Goal: Task Accomplishment & Management: Manage account settings

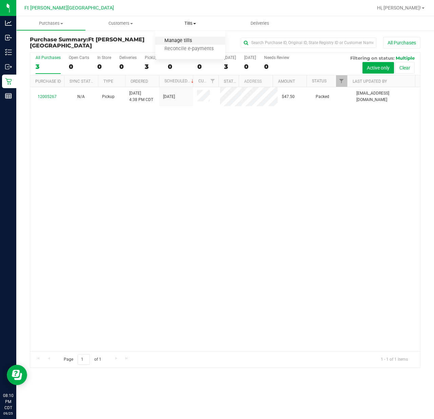
click at [185, 40] on span "Manage tills" at bounding box center [178, 41] width 46 height 6
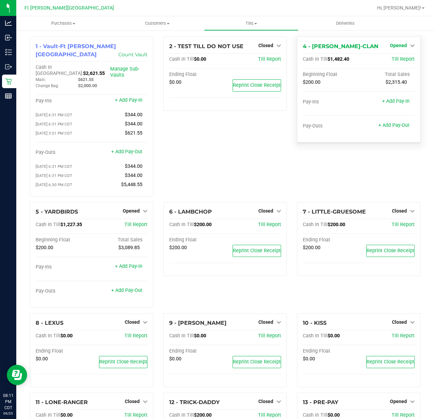
click at [390, 45] on span "Opened" at bounding box center [398, 45] width 17 height 5
click at [391, 60] on link "Close Till" at bounding box center [400, 59] width 18 height 5
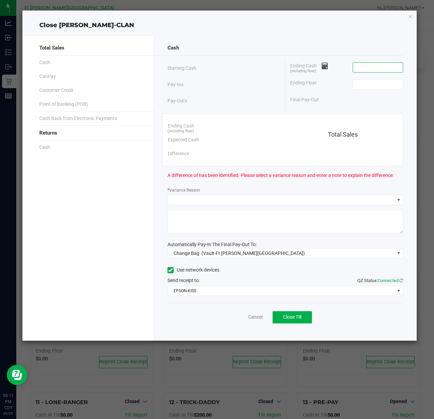
click at [367, 65] on input at bounding box center [378, 68] width 50 height 10
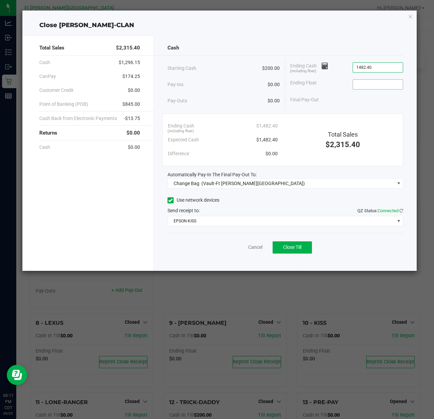
type input "$1,482.40"
click at [363, 86] on input at bounding box center [378, 85] width 50 height 10
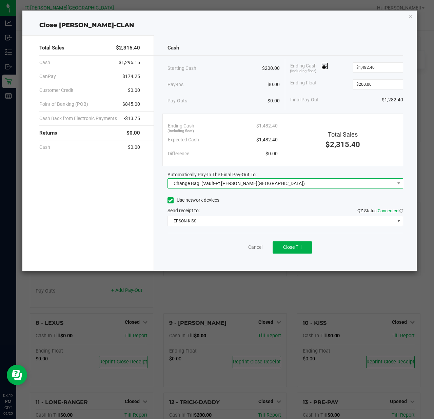
type input "$200.00"
click at [198, 185] on span "Change Bag" at bounding box center [187, 183] width 26 height 5
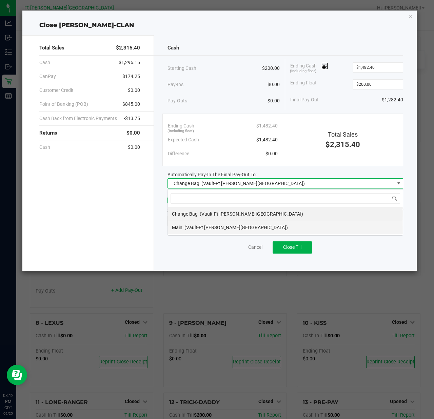
scroll to position [10, 236]
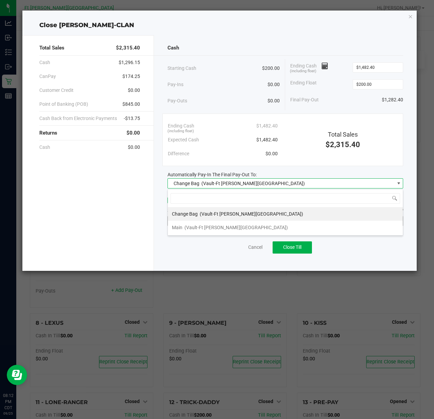
click at [200, 224] on div "Main (Vault-[GEOGRAPHIC_DATA][PERSON_NAME])" at bounding box center [230, 228] width 116 height 12
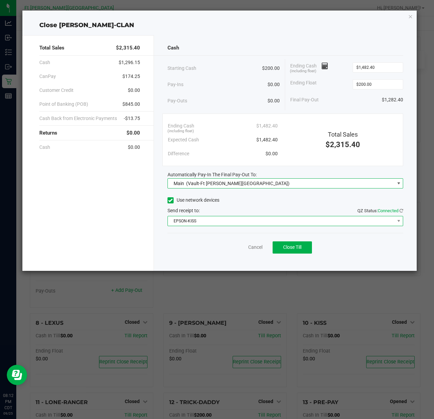
click at [203, 223] on span "EPSON-KISS" at bounding box center [281, 221] width 227 height 10
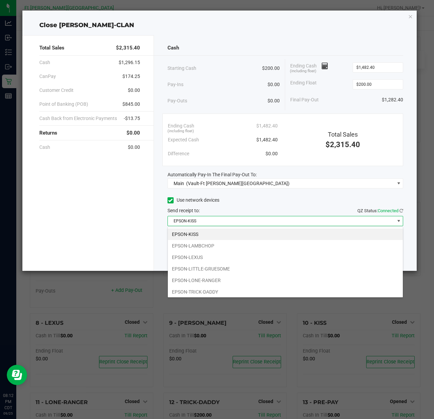
click at [217, 202] on label "Use network devices" at bounding box center [194, 200] width 52 height 7
click at [0, 0] on input "Use network devices" at bounding box center [0, 0] width 0 height 0
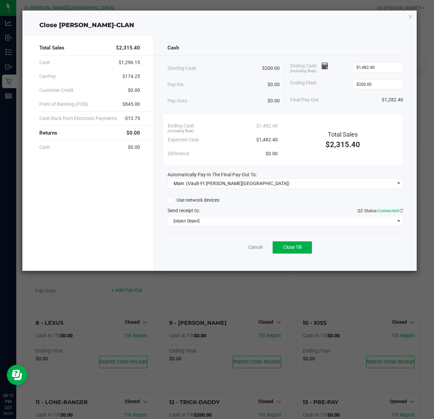
click at [276, 200] on div "Use network devices" at bounding box center [286, 200] width 236 height 10
click at [266, 221] on span "[object Object]" at bounding box center [281, 221] width 227 height 10
click at [170, 201] on icon at bounding box center [170, 201] width 4 height 0
click at [0, 0] on input "Use network devices" at bounding box center [0, 0] width 0 height 0
click at [251, 203] on div "Use network devices" at bounding box center [286, 200] width 236 height 10
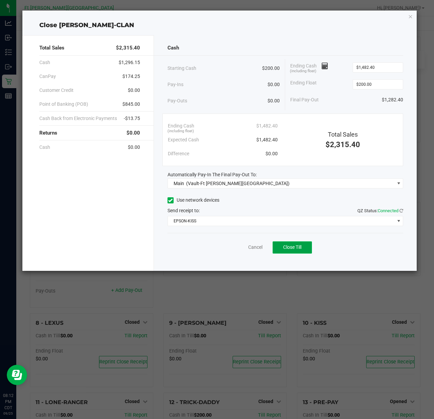
click at [283, 248] on span "Close Till" at bounding box center [292, 247] width 18 height 5
drag, startPoint x: 236, startPoint y: 249, endPoint x: 245, endPoint y: 251, distance: 9.1
click at [236, 249] on link "Dismiss" at bounding box center [240, 247] width 16 height 7
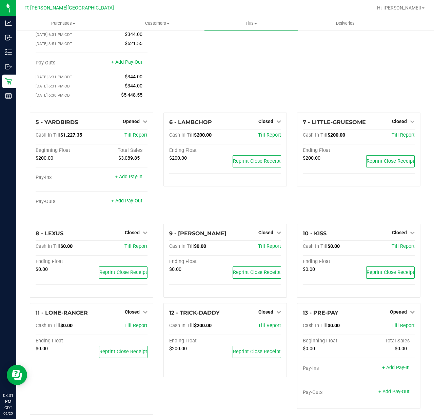
scroll to position [90, 0]
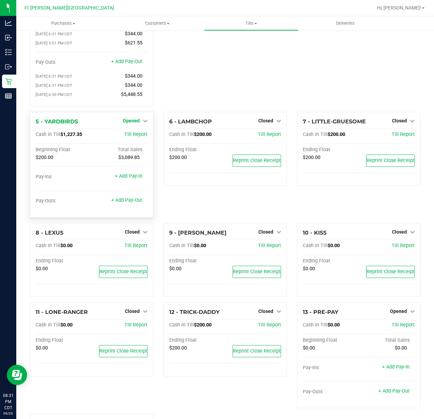
click at [139, 118] on link "Opened" at bounding box center [135, 120] width 25 height 5
click at [136, 132] on link "Close Till" at bounding box center [132, 134] width 18 height 5
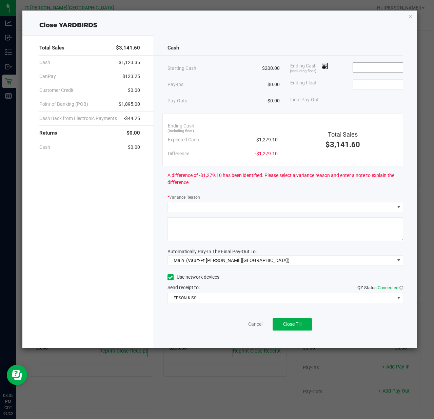
click at [374, 70] on input at bounding box center [378, 68] width 50 height 10
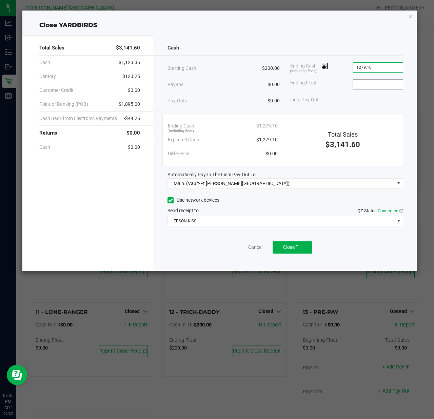
type input "$1,279.10"
click at [370, 84] on input at bounding box center [378, 85] width 50 height 10
type input "$200.00"
click at [294, 246] on span "Close Till" at bounding box center [292, 247] width 18 height 5
drag, startPoint x: 227, startPoint y: 246, endPoint x: 258, endPoint y: 247, distance: 31.2
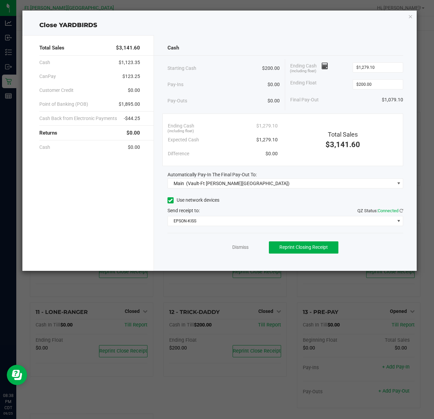
click at [231, 246] on div "Dismiss Reprint Closing Receipt" at bounding box center [286, 246] width 236 height 26
drag, startPoint x: 246, startPoint y: 247, endPoint x: 387, endPoint y: 306, distance: 152.9
click at [247, 247] on link "Dismiss" at bounding box center [240, 247] width 16 height 7
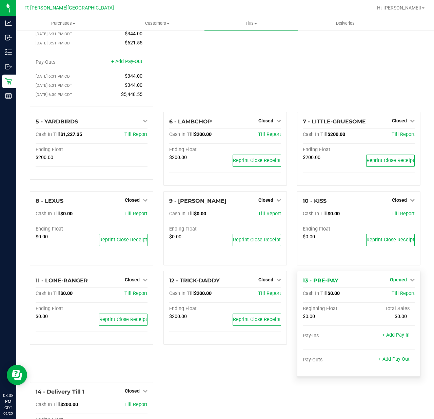
click at [393, 277] on span "Opened" at bounding box center [398, 279] width 17 height 5
click at [395, 291] on link "Close Till" at bounding box center [400, 293] width 18 height 5
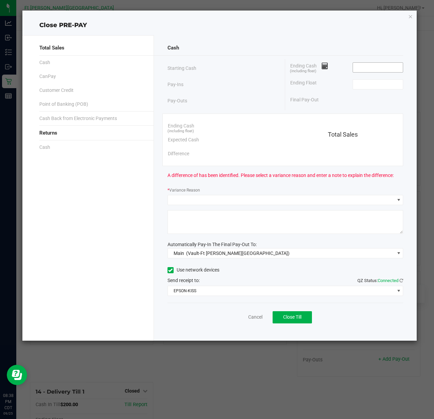
click at [373, 69] on input at bounding box center [378, 68] width 50 height 10
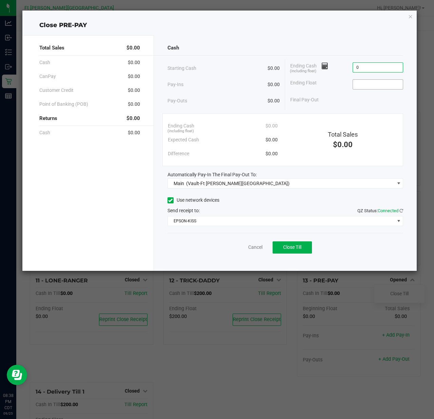
type input "$0.00"
click at [379, 84] on input at bounding box center [378, 85] width 50 height 10
type input "$0.00"
click at [304, 246] on button "Close Till" at bounding box center [292, 248] width 39 height 12
click at [244, 249] on link "Dismiss" at bounding box center [240, 247] width 16 height 7
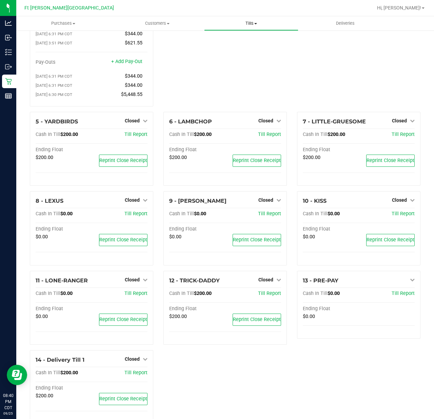
click at [248, 24] on span "Tills" at bounding box center [251, 23] width 93 height 6
click at [230, 48] on span "Reconcile e-payments" at bounding box center [238, 49] width 68 height 6
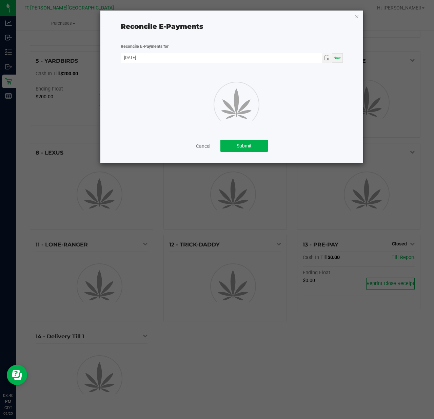
scroll to position [90, 0]
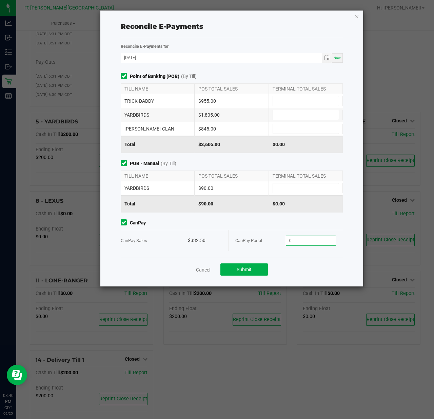
click at [300, 243] on input "0" at bounding box center [311, 241] width 50 height 10
type input "$332.50"
click at [295, 103] on input at bounding box center [306, 101] width 66 height 10
click at [311, 98] on input at bounding box center [306, 101] width 66 height 10
type input "$955.00"
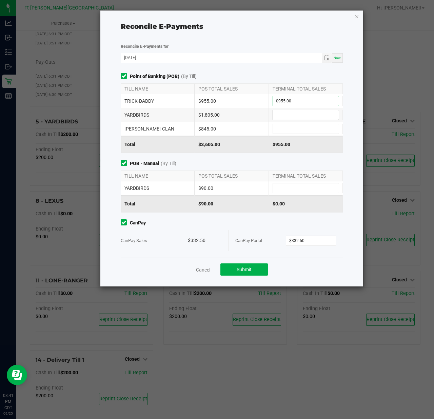
click at [313, 118] on input at bounding box center [306, 115] width 66 height 10
type input "1"
type input "$1,805.00"
click at [294, 183] on div "YARDBIRDS $90.00" at bounding box center [232, 189] width 222 height 14
click at [294, 187] on input at bounding box center [306, 189] width 66 height 10
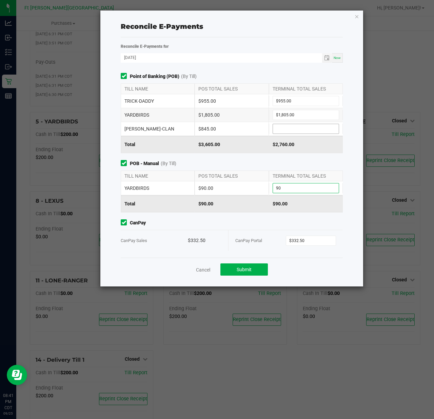
type input "$90.00"
click at [296, 130] on input at bounding box center [306, 129] width 66 height 10
type input "$845.00"
click at [233, 155] on div "Point of Banking (POB) (By Till) TILL NAME POS TOTAL SALES TERMINAL TOTAL SALES…" at bounding box center [232, 165] width 232 height 185
click at [238, 270] on span "Submit" at bounding box center [244, 269] width 15 height 5
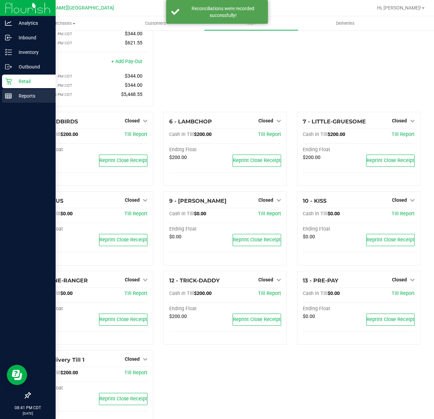
click at [10, 93] on icon at bounding box center [8, 96] width 7 height 7
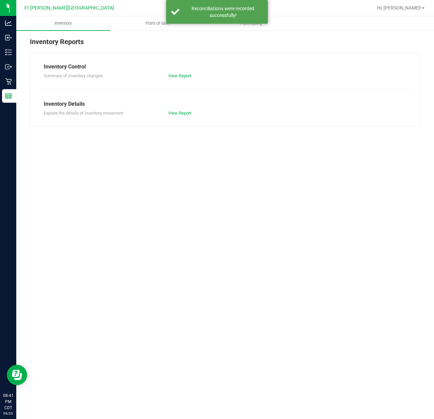
click at [153, 14] on div at bounding box center [246, 7] width 251 height 13
click at [152, 21] on span "Point of Sale" at bounding box center [157, 23] width 42 height 6
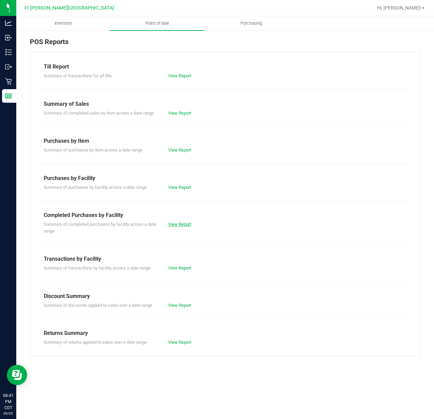
click at [181, 223] on link "View Report" at bounding box center [179, 224] width 23 height 5
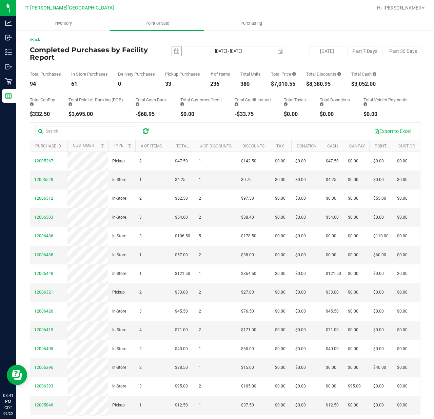
click at [176, 56] on span "[DATE]" at bounding box center [177, 51] width 10 height 10
click at [173, 54] on span "select" at bounding box center [177, 51] width 10 height 10
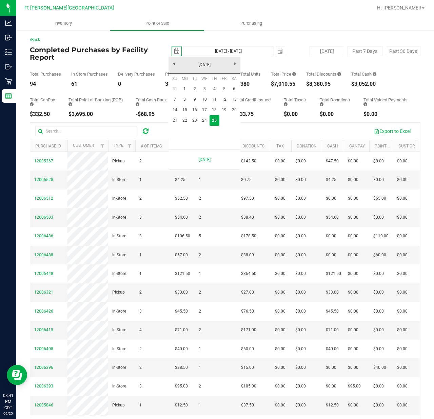
scroll to position [0, 17]
click at [174, 120] on link "21" at bounding box center [175, 120] width 10 height 11
type input "[DATE]"
type input "[DATE] - [DATE]"
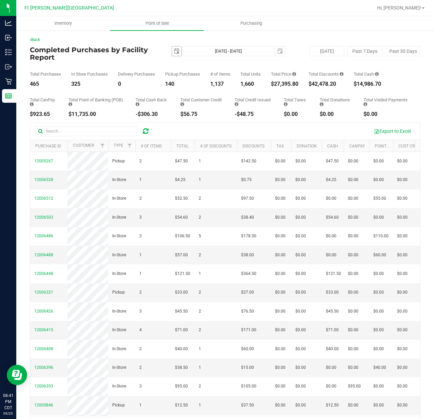
click at [176, 50] on span "select" at bounding box center [176, 51] width 5 height 5
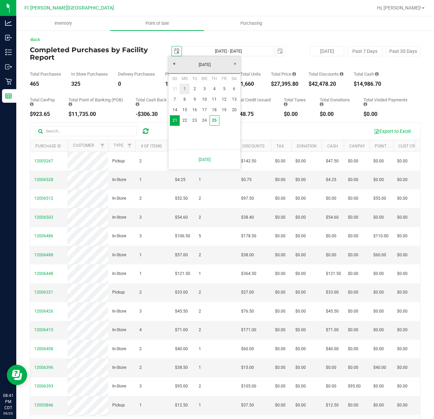
click at [186, 90] on link "1" at bounding box center [185, 89] width 10 height 11
type input "[DATE]"
type input "[DATE] - [DATE]"
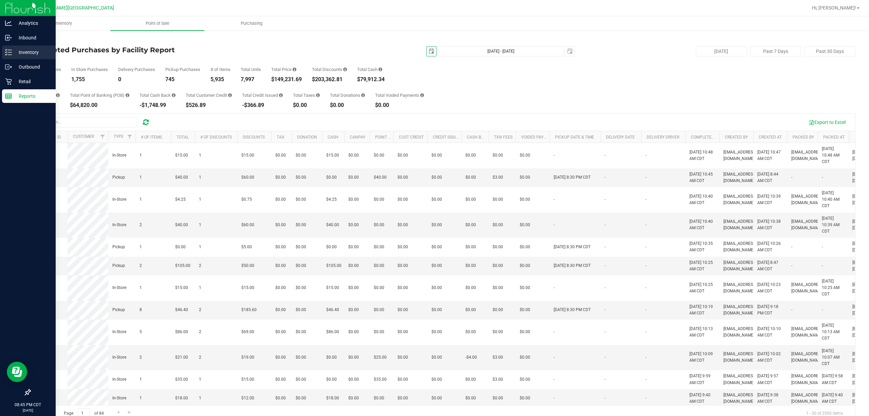
click at [17, 51] on p "Inventory" at bounding box center [32, 52] width 41 height 8
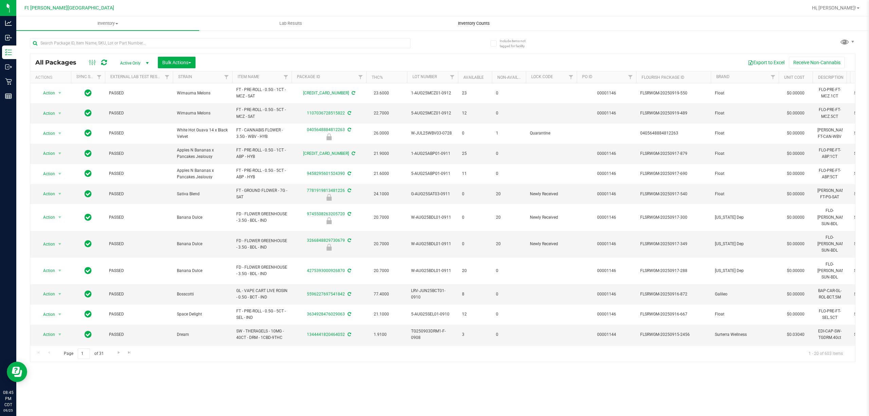
click at [434, 21] on span "Inventory Counts" at bounding box center [474, 23] width 50 height 6
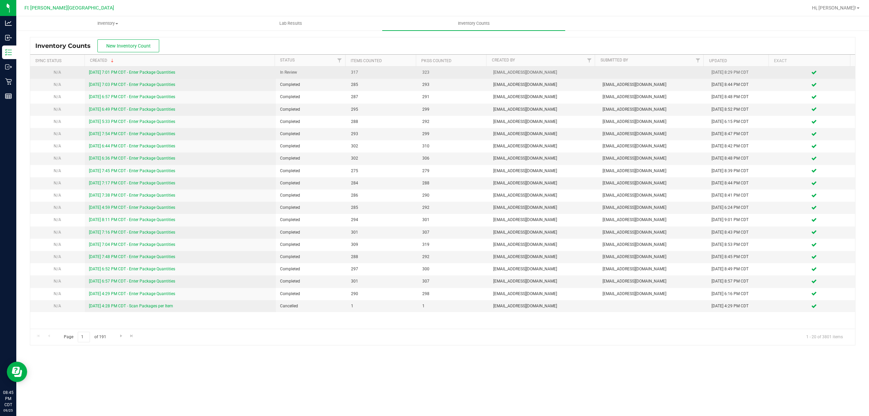
click at [147, 75] on link "[DATE] 7:01 PM CDT - Enter Package Quantities" at bounding box center [132, 72] width 86 height 5
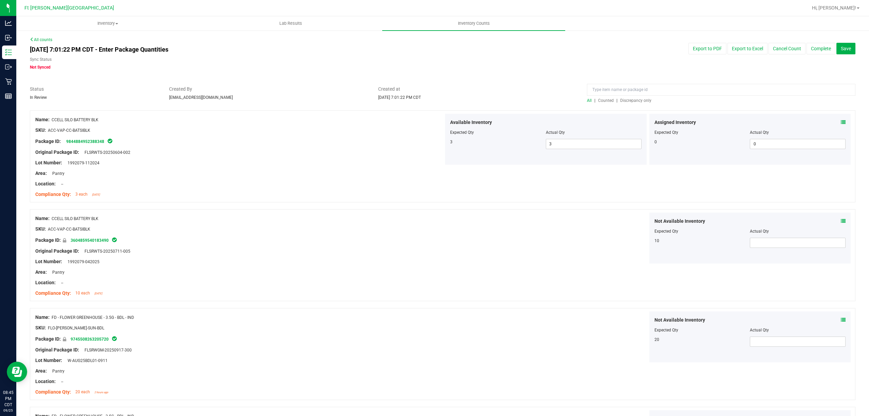
click at [434, 99] on span "Discrepancy only" at bounding box center [635, 100] width 31 height 5
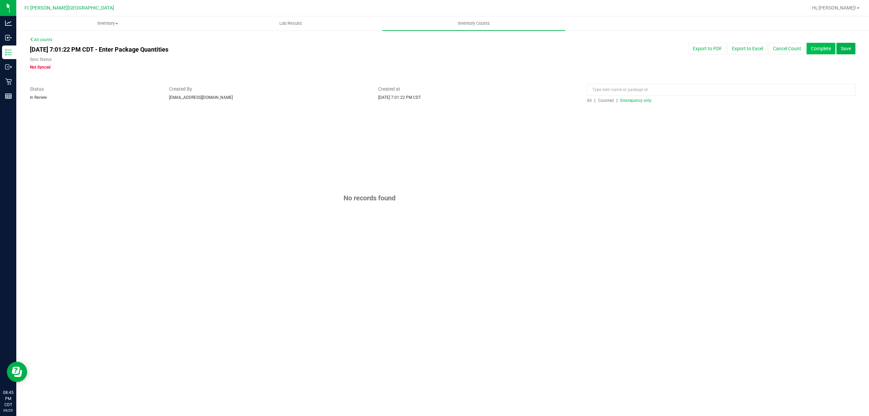
click at [434, 52] on button "Complete" at bounding box center [820, 49] width 29 height 12
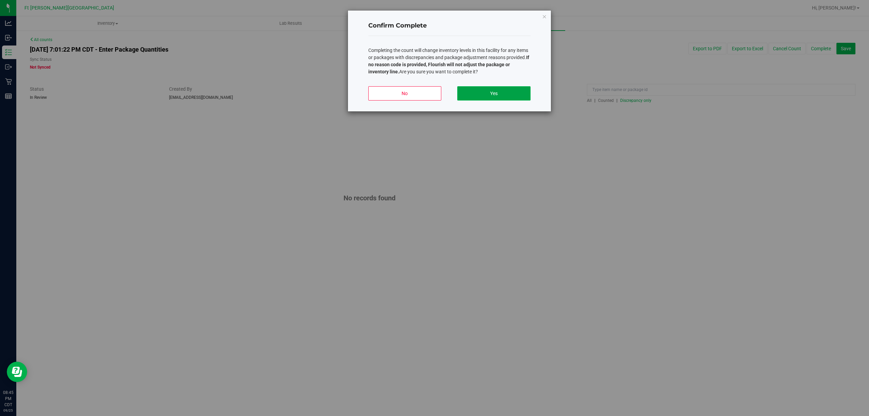
click at [434, 91] on button "Yes" at bounding box center [493, 93] width 73 height 14
